Goal: Task Accomplishment & Management: Manage account settings

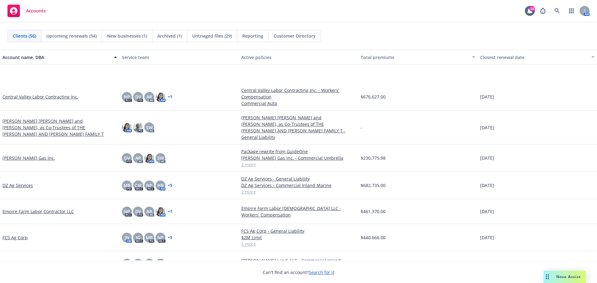
scroll to position [208, 0]
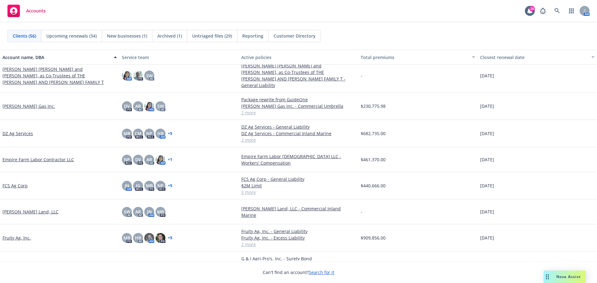
click at [17, 187] on link "FCS Ag Corp" at bounding box center [14, 186] width 25 height 7
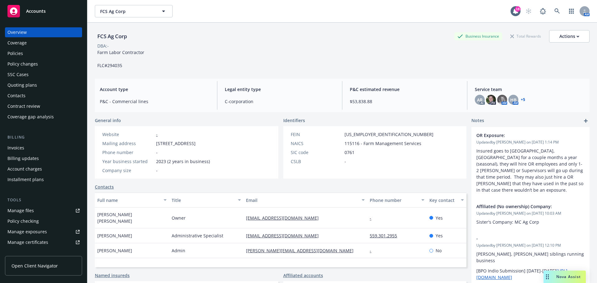
click at [40, 56] on div "Policies" at bounding box center [43, 54] width 72 height 10
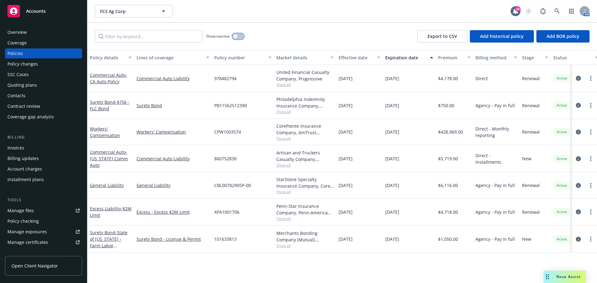
click at [241, 40] on button "button" at bounding box center [238, 36] width 12 height 6
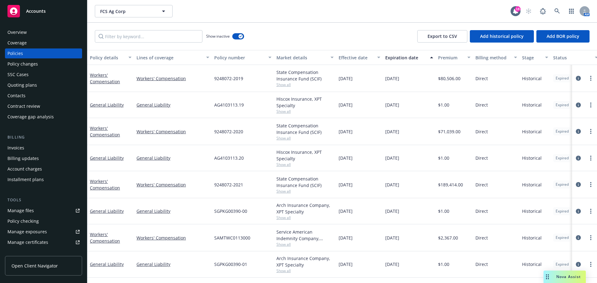
click at [37, 90] on div "Quoting plans" at bounding box center [43, 85] width 72 height 10
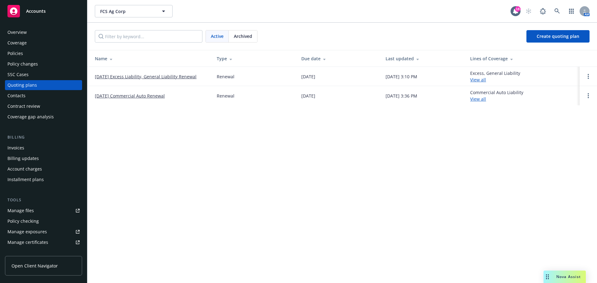
click at [159, 77] on link "09/18/25 Excess Liability, General Liability Renewal" at bounding box center [146, 76] width 102 height 7
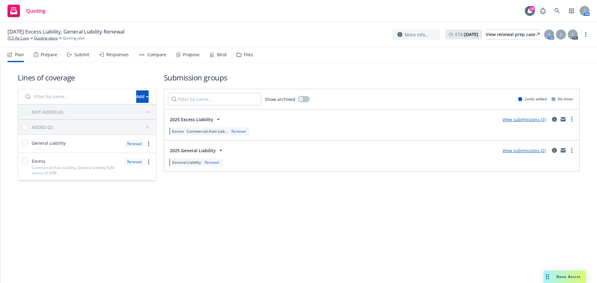
click at [246, 59] on div "Plan Prepare Submit Responses Compare Propose Bind Files" at bounding box center [130, 54] width 246 height 15
click at [252, 60] on div "Files" at bounding box center [245, 54] width 16 height 15
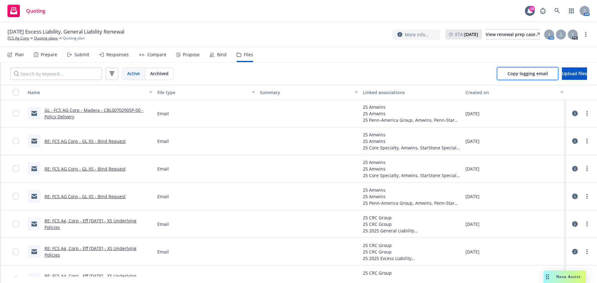
click at [514, 77] on span "Copy logging email" at bounding box center [528, 74] width 40 height 6
click at [11, 38] on link "FCS Ag Corp" at bounding box center [17, 38] width 21 height 6
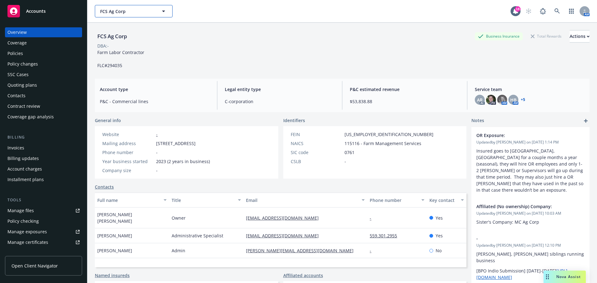
click at [160, 13] on button "FCS Ag Corp" at bounding box center [134, 11] width 78 height 12
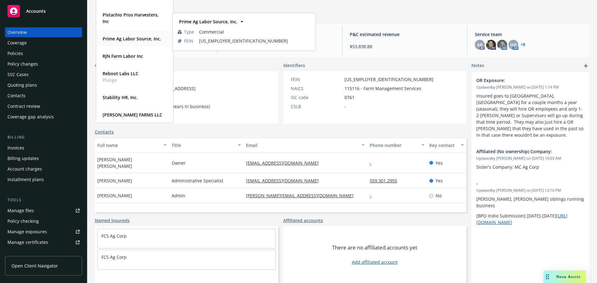
scroll to position [802, 0]
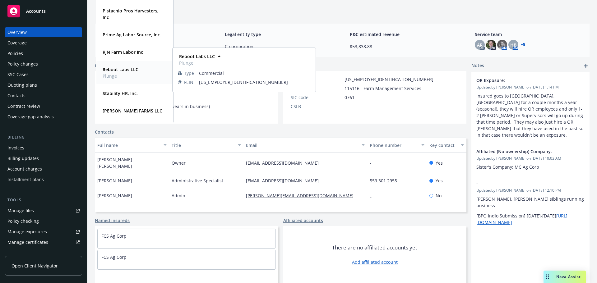
click at [116, 67] on strong "Reboot Labs LLC" at bounding box center [121, 70] width 36 height 6
